Goal: Find specific page/section: Find specific page/section

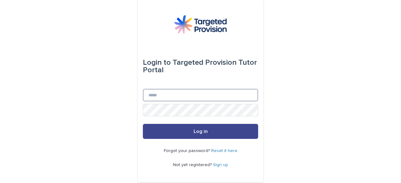
type input "**********"
click at [199, 134] on button "Log in" at bounding box center [200, 131] width 115 height 15
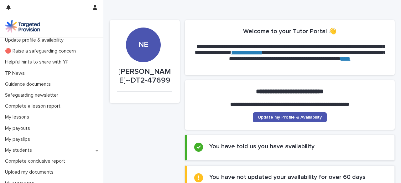
scroll to position [18, 0]
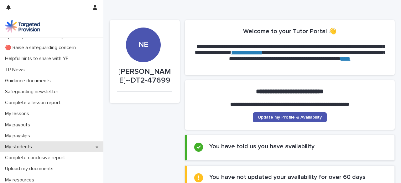
click at [19, 147] on p "My students" at bounding box center [20, 147] width 34 height 6
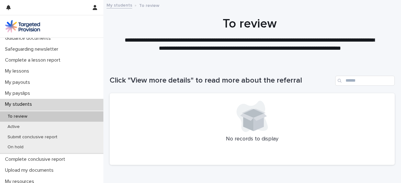
scroll to position [70, 0]
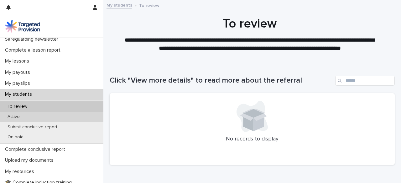
click at [17, 117] on p "Active" at bounding box center [14, 116] width 22 height 5
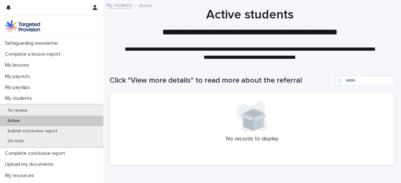
scroll to position [70, 0]
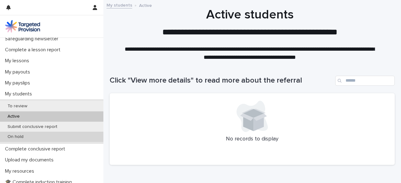
click at [16, 135] on p "On hold" at bounding box center [16, 136] width 26 height 5
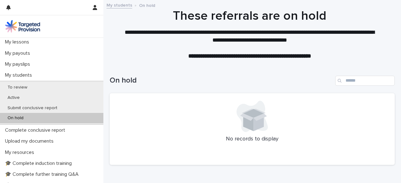
scroll to position [90, 0]
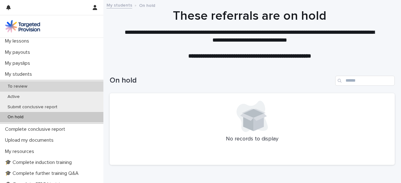
click at [20, 87] on p "To review" at bounding box center [18, 86] width 30 height 5
